Goal: Find specific page/section: Find specific page/section

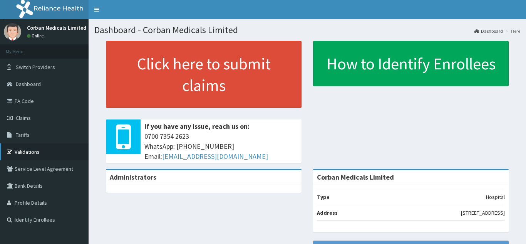
scroll to position [5, 0]
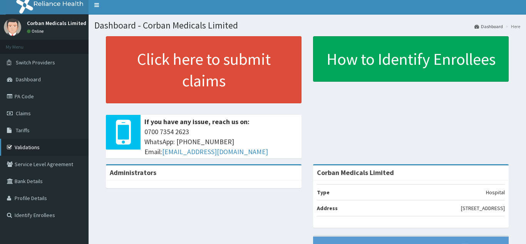
click at [39, 155] on link "Validations" at bounding box center [44, 147] width 89 height 17
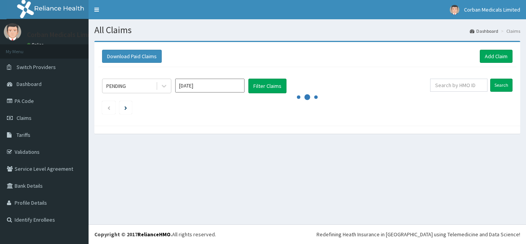
click at [58, 130] on link "Tariffs" at bounding box center [44, 134] width 89 height 17
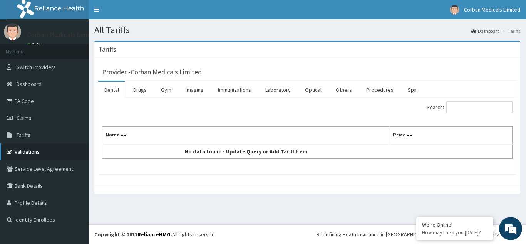
click at [16, 151] on link "Validations" at bounding box center [44, 151] width 89 height 17
